Goal: Communication & Community: Connect with others

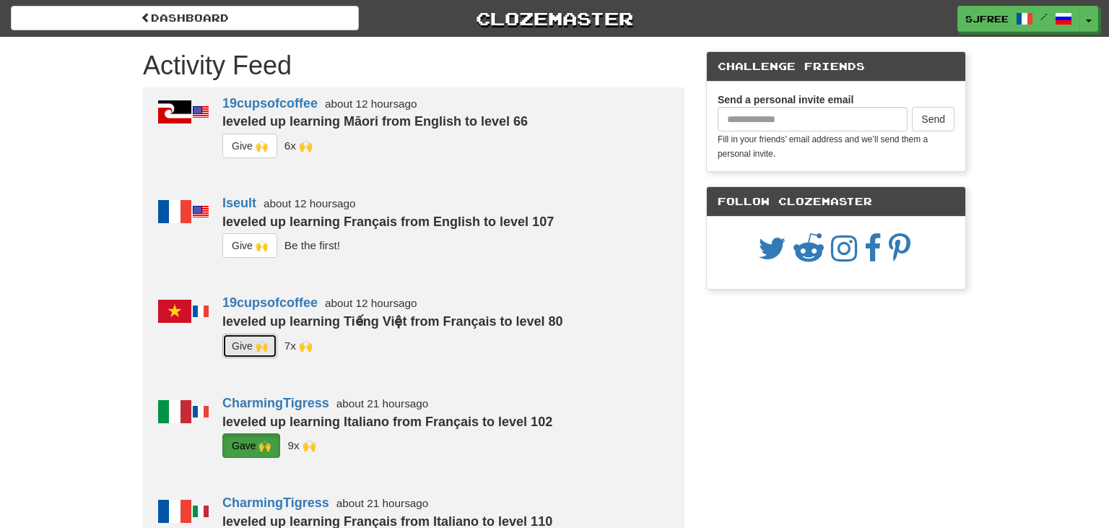
click at [254, 344] on button "G i ve 🙌" at bounding box center [249, 346] width 55 height 25
click at [253, 240] on button "G i ve 🙌" at bounding box center [249, 245] width 55 height 25
click at [253, 142] on button "G i ve 🙌" at bounding box center [249, 146] width 55 height 25
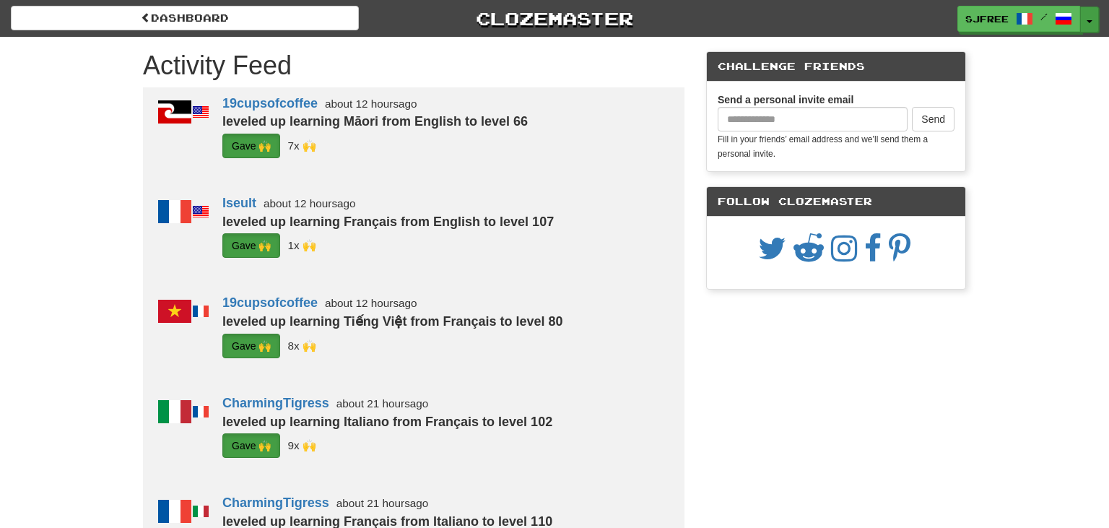
click at [1086, 19] on button "Toggle Dropdown" at bounding box center [1089, 19] width 19 height 26
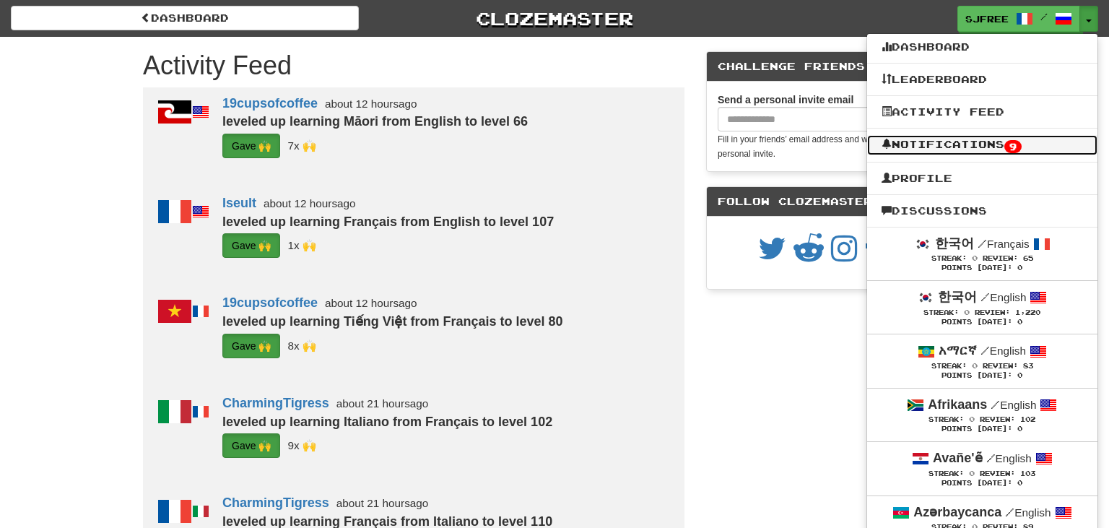
click at [1015, 145] on span "9" at bounding box center [1013, 146] width 17 height 13
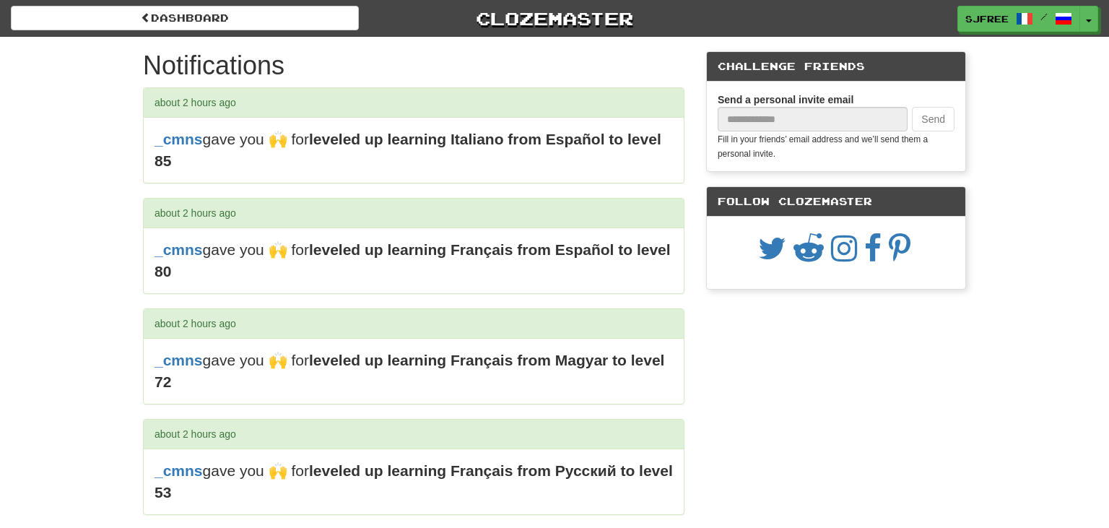
click at [481, 51] on h1 "Notifications" at bounding box center [414, 65] width 542 height 29
